Goal: Task Accomplishment & Management: Use online tool/utility

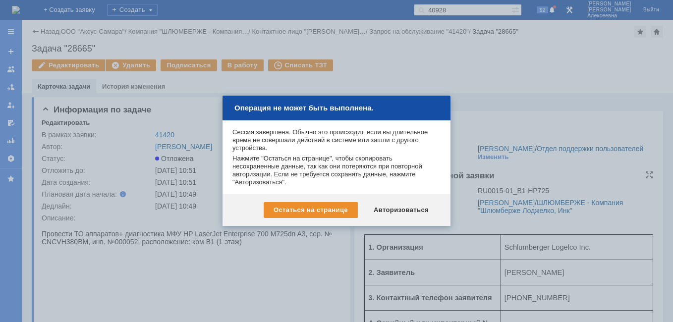
click at [389, 213] on div "Авторизоваться" at bounding box center [401, 210] width 75 height 16
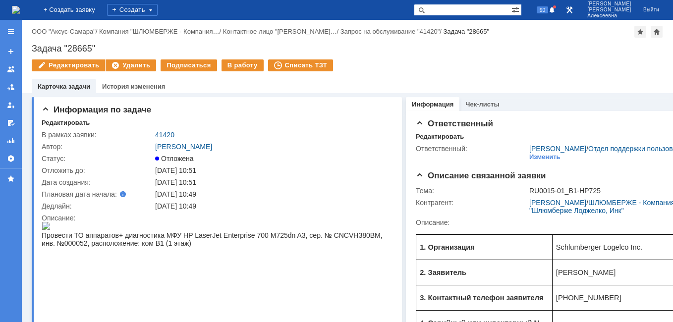
click at [20, 10] on img at bounding box center [16, 10] width 8 height 8
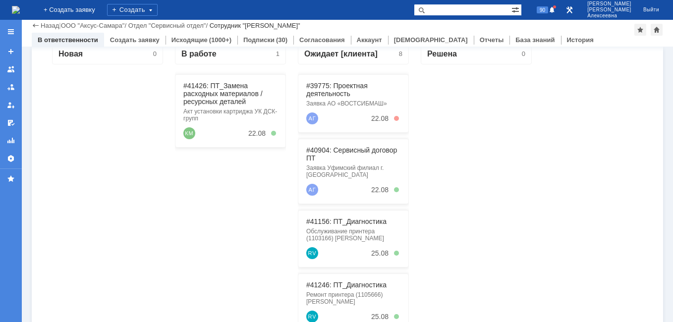
scroll to position [149, 0]
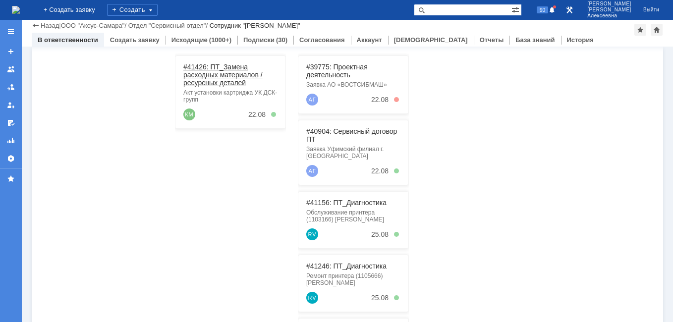
click at [209, 72] on link "#41426: ПТ_Замена расходных материалов / ресурсных деталей" at bounding box center [222, 75] width 79 height 24
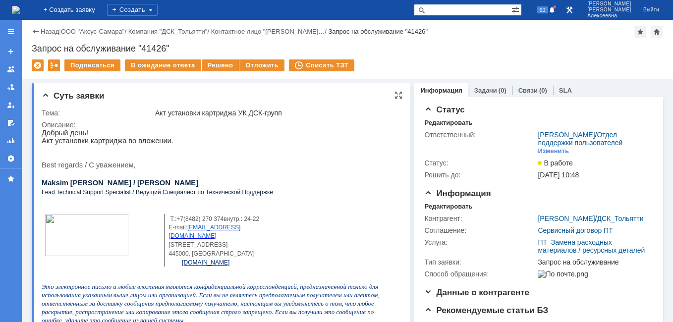
scroll to position [149, 0]
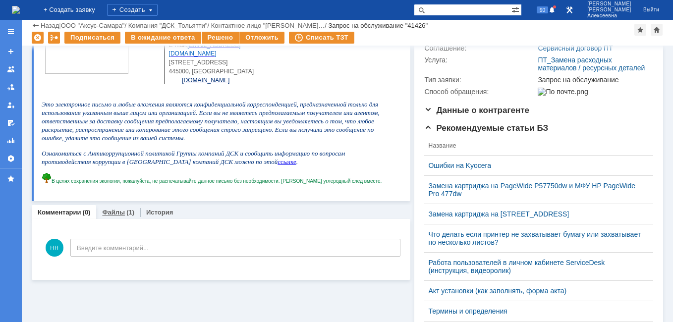
click at [120, 211] on link "Файлы" at bounding box center [113, 212] width 23 height 7
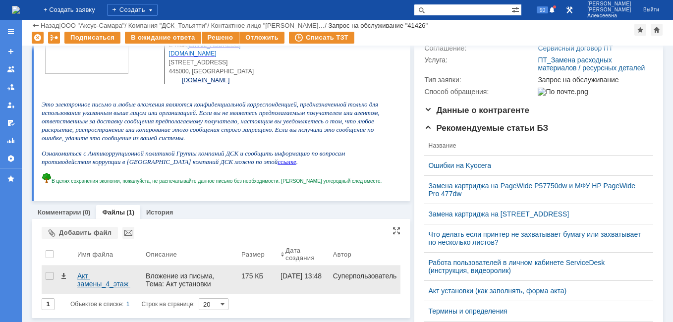
click at [86, 283] on div "Акт замены_4_этаж левое крыло.pdf" at bounding box center [107, 280] width 60 height 16
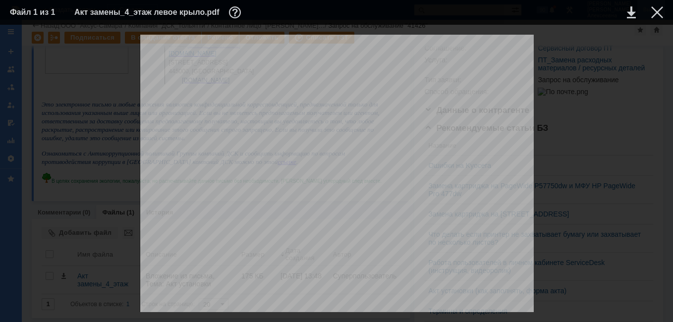
click at [654, 13] on div at bounding box center [657, 12] width 12 height 12
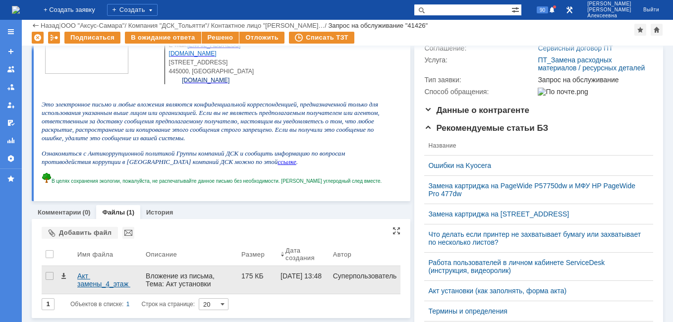
click at [90, 278] on div "Акт замены_4_этаж левое крыло.pdf" at bounding box center [107, 280] width 60 height 16
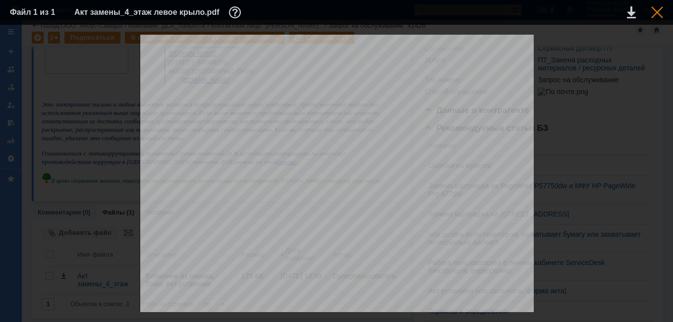
click at [656, 13] on div at bounding box center [657, 12] width 12 height 12
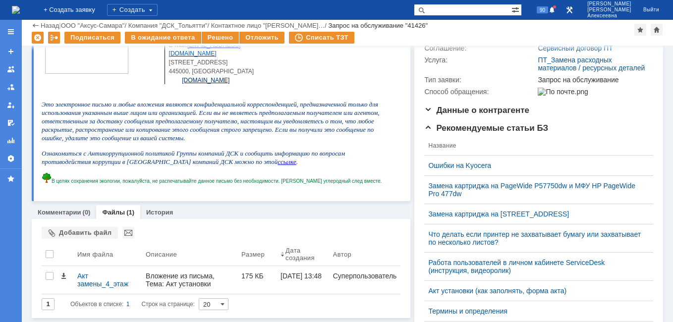
scroll to position [297, 0]
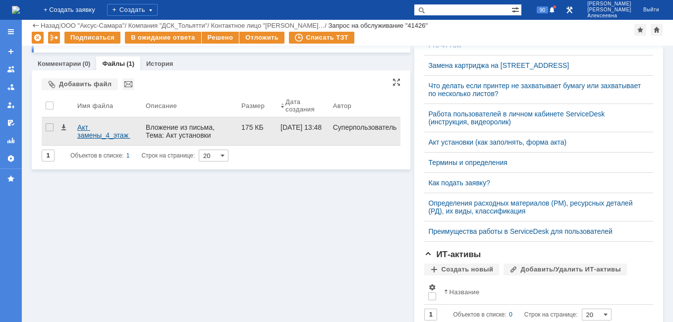
click at [92, 133] on div "Акт замены_4_этаж левое крыло.pdf" at bounding box center [107, 131] width 60 height 16
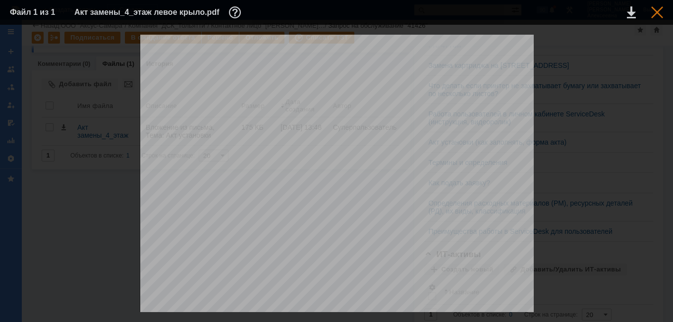
click at [662, 11] on div at bounding box center [657, 12] width 12 height 12
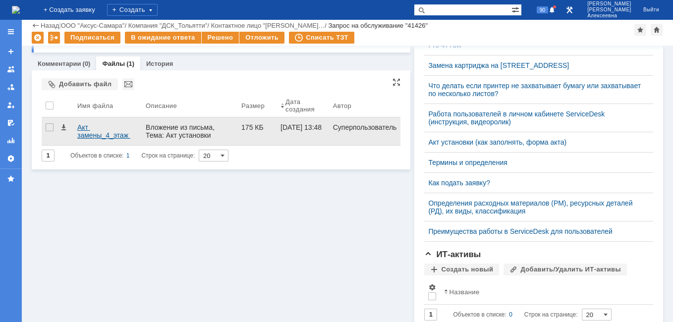
click at [89, 129] on div "Акт замены_4_этаж левое крыло.pdf" at bounding box center [107, 131] width 60 height 16
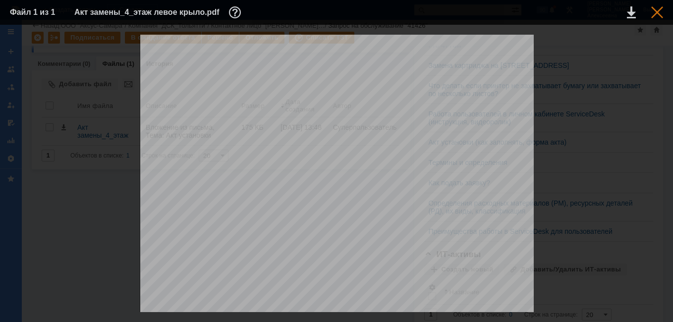
click at [656, 12] on div at bounding box center [657, 12] width 12 height 12
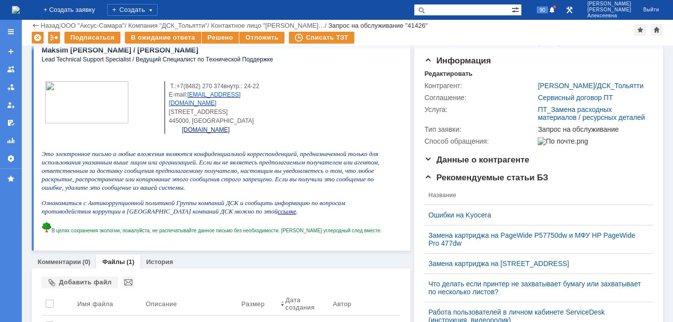
scroll to position [0, 0]
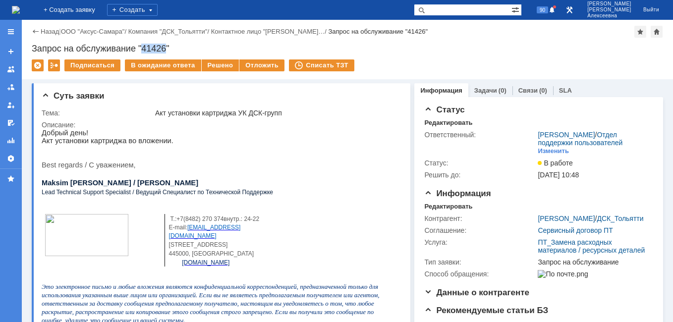
drag, startPoint x: 167, startPoint y: 50, endPoint x: 143, endPoint y: 47, distance: 23.4
click at [143, 47] on div "Запрос на обслуживание "41426"" at bounding box center [348, 49] width 632 height 10
copy div "41426"
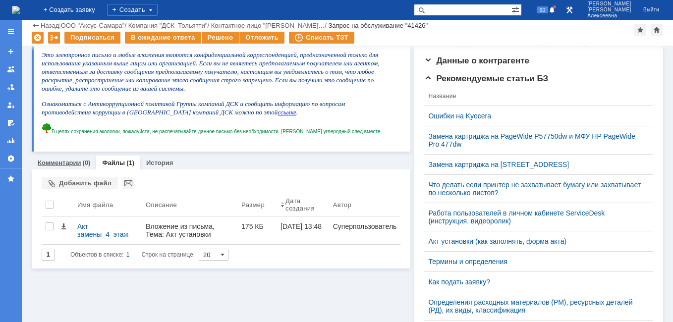
click at [63, 167] on link "Комментарии" at bounding box center [60, 162] width 44 height 7
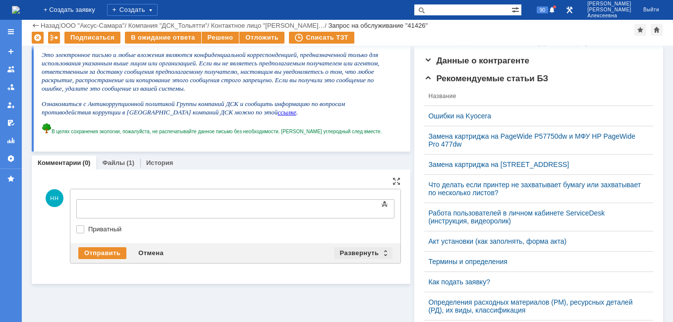
click at [382, 253] on div "Развернуть" at bounding box center [363, 253] width 59 height 12
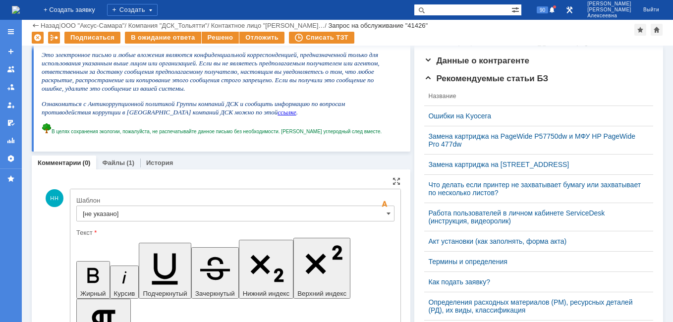
click at [375, 215] on input "[не указано]" at bounding box center [235, 214] width 318 height 16
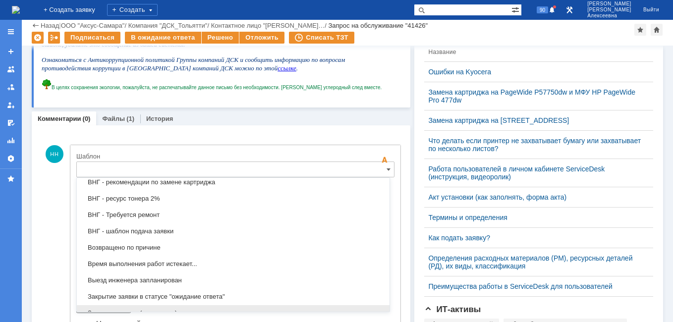
scroll to position [440, 0]
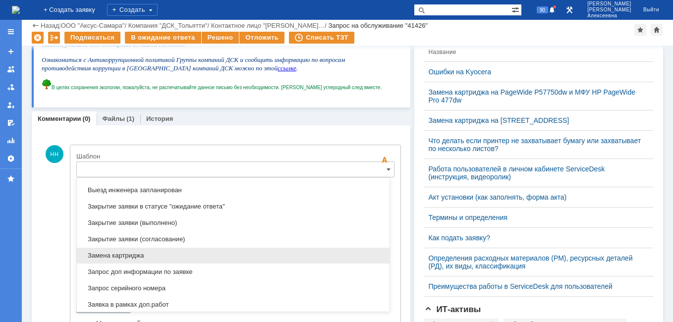
click at [131, 254] on span "Замена картриджа" at bounding box center [233, 256] width 301 height 8
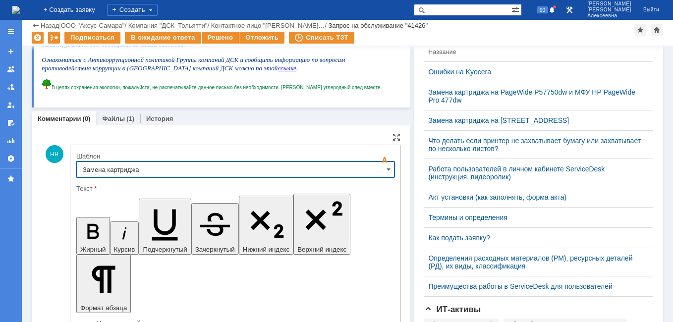
type input "Замена картриджа"
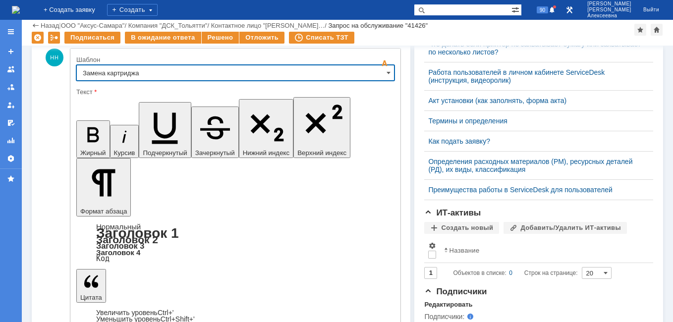
scroll to position [342, 0]
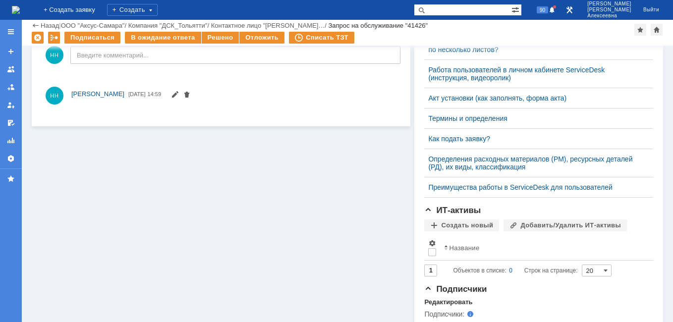
scroll to position [0, 0]
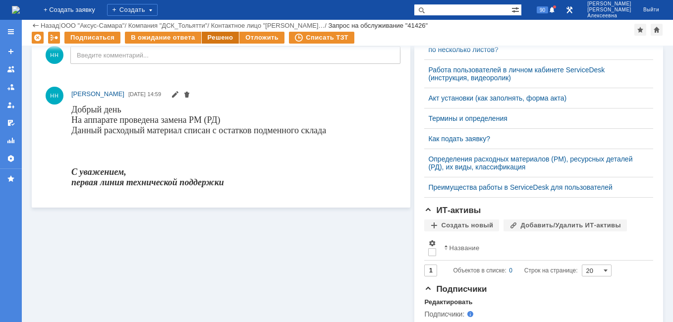
click at [216, 39] on div "Решено" at bounding box center [221, 38] width 38 height 12
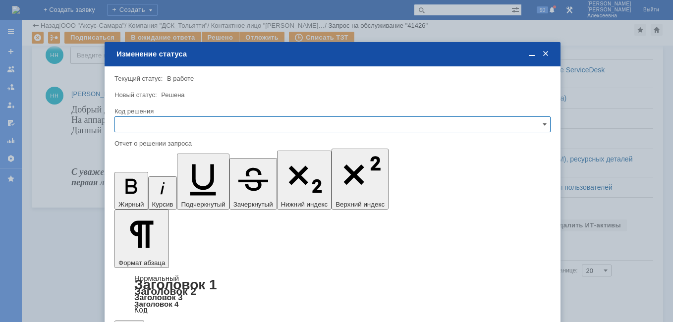
click at [539, 124] on input "text" at bounding box center [333, 125] width 436 height 16
drag, startPoint x: 136, startPoint y: 192, endPoint x: 18, endPoint y: 34, distance: 197.3
click at [136, 192] on span "Решено" at bounding box center [332, 192] width 423 height 8
type input "Решено"
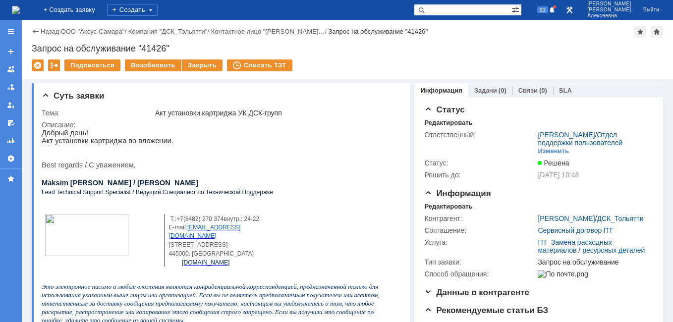
click at [20, 9] on img at bounding box center [16, 10] width 8 height 8
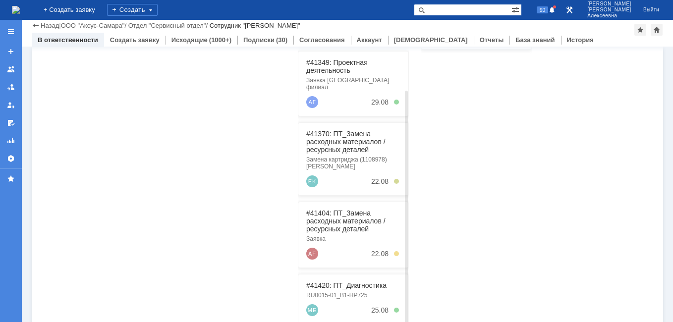
scroll to position [253, 0]
